Goal: Information Seeking & Learning: Check status

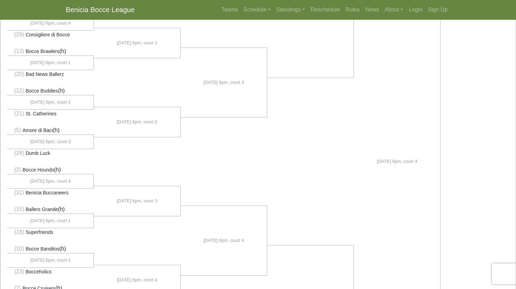
scroll to position [229, 0]
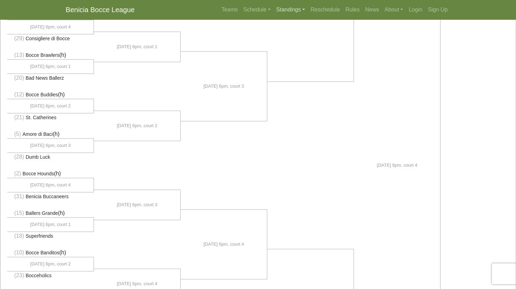
click at [293, 6] on link "Standings" at bounding box center [290, 10] width 34 height 14
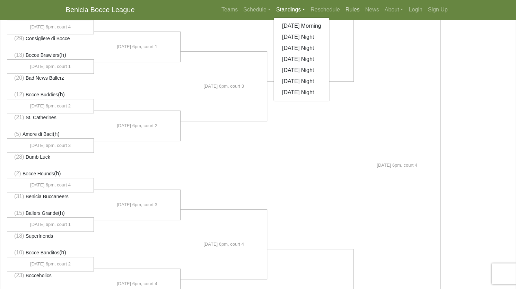
click at [353, 12] on link "Rules" at bounding box center [353, 10] width 20 height 14
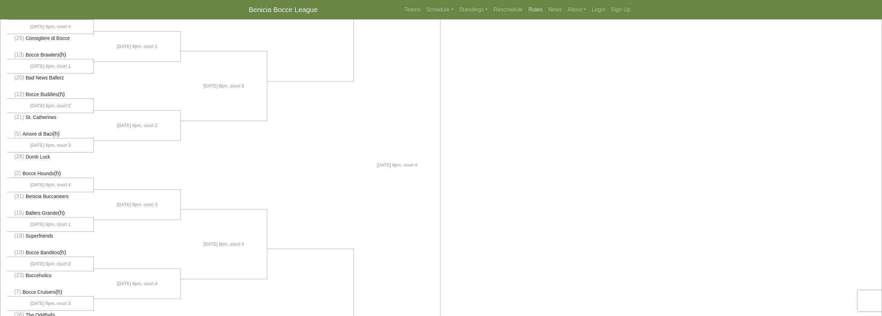
scroll to position [0, 0]
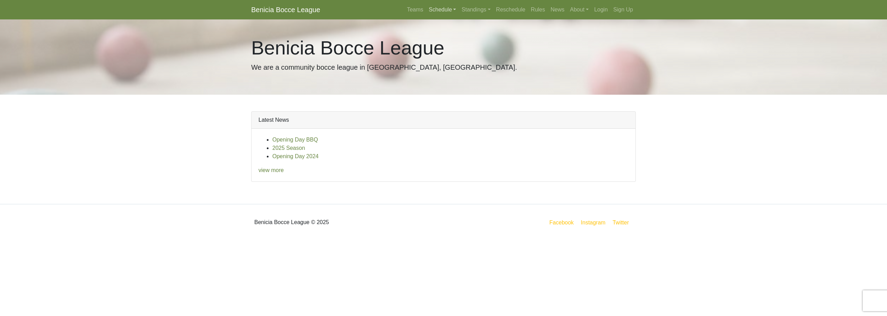
click at [454, 10] on link "Schedule" at bounding box center [442, 10] width 33 height 14
click at [445, 106] on strong "Playoffs" at bounding box center [445, 104] width 21 height 6
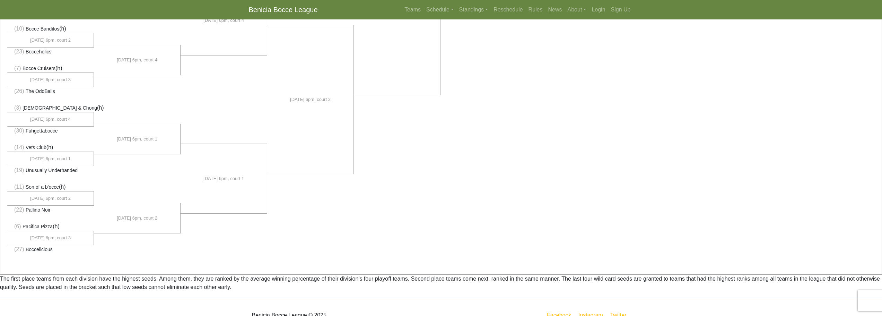
scroll to position [462, 0]
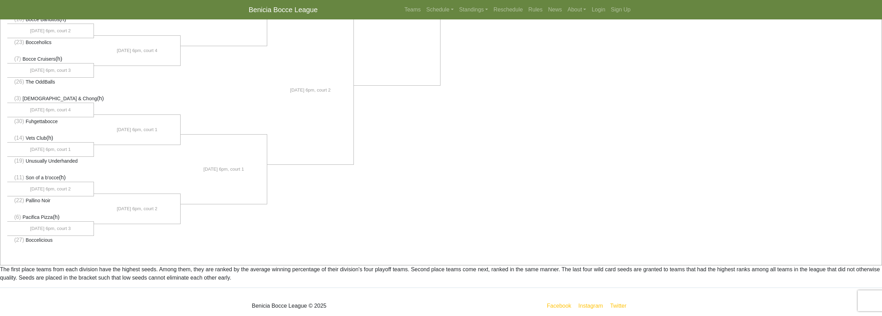
click at [52, 202] on li "(22) Pallino Noir" at bounding box center [50, 200] width 87 height 9
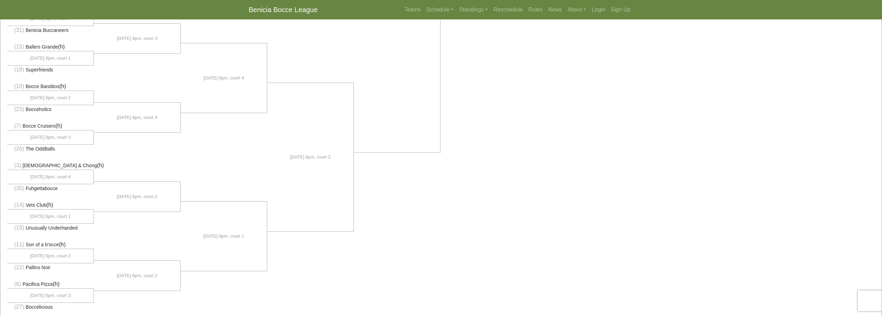
scroll to position [370, 0]
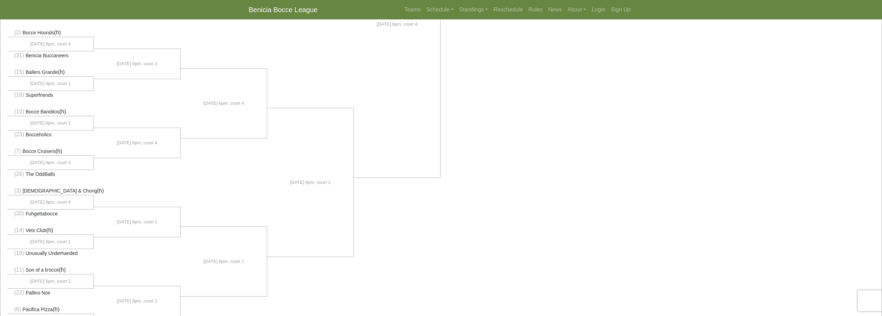
click at [481, 64] on div "(1) Go Abocce Business (h)" at bounding box center [440, 27] width 881 height 660
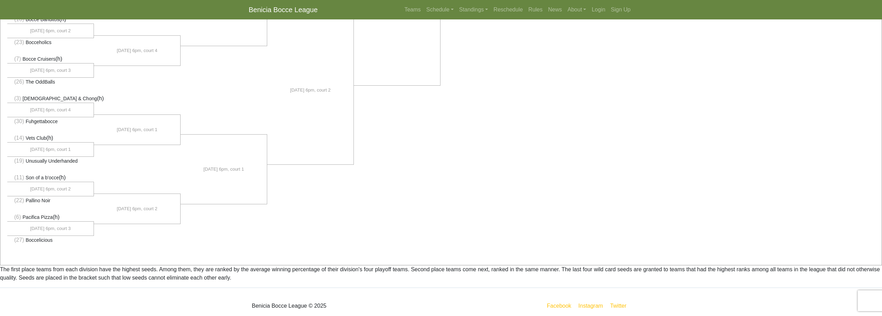
scroll to position [0, 0]
